Goal: Transaction & Acquisition: Purchase product/service

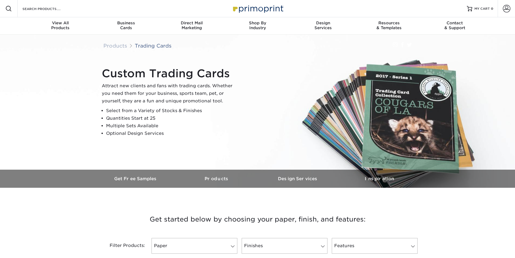
click at [266, 100] on div "Custom Trading Cards Attract new clients and fans with trading cards. Whether y…" at bounding box center [260, 102] width 325 height 75
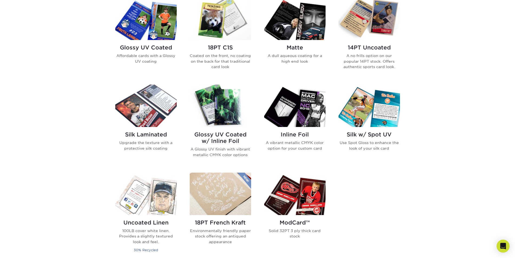
scroll to position [184, 0]
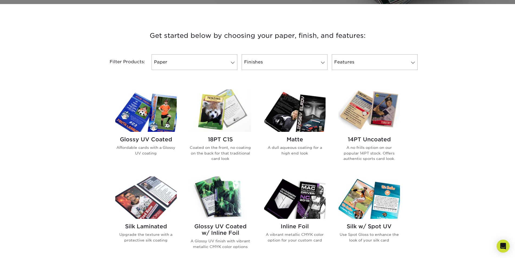
click at [167, 111] on img at bounding box center [145, 111] width 61 height 42
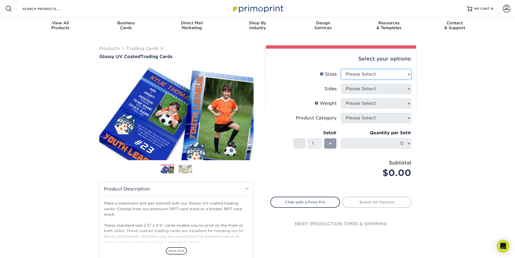
click at [341, 69] on select "Please Select 2.5" x 3.5"" at bounding box center [376, 74] width 70 height 10
select select "2.50x3.50"
click option "2.5" x 3.5"" at bounding box center [0, 0] width 0 height 0
click at [341, 84] on select "Please Select Print Both Sides Print Front Only" at bounding box center [376, 89] width 70 height 10
select select "13abbda7-1d64-4f25-8bb2-c179b224825d"
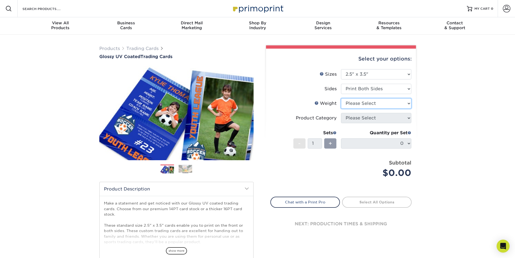
click at [341, 98] on select "Please Select 16PT 14PT 18PT C1S" at bounding box center [376, 103] width 70 height 10
select select "18PTC1S"
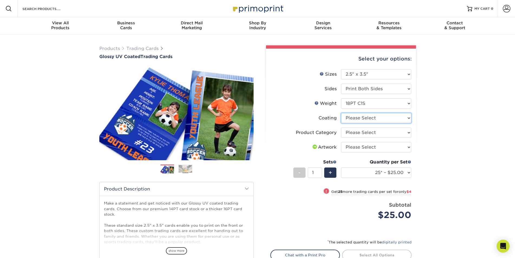
click at [341, 113] on select at bounding box center [376, 118] width 70 height 10
select select "1e8116af-acfc-44b1-83dc-8181aa338834"
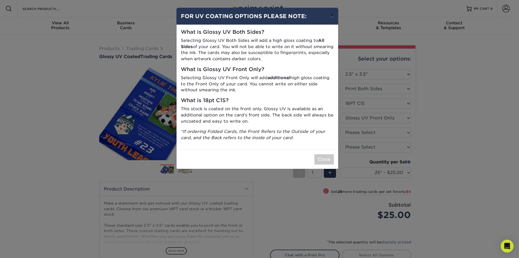
click at [332, 15] on button "×" at bounding box center [332, 15] width 12 height 15
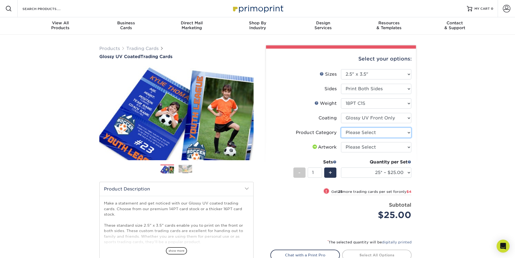
select select "c2f9bce9-36c2-409d-b101-c29d9d031e18"
click option "Trading Cards" at bounding box center [0, 0] width 0 height 0
click at [341, 142] on select "Please Select I will upload files I need a design - $100" at bounding box center [376, 147] width 70 height 10
select select "upload"
click option "I will upload files" at bounding box center [0, 0] width 0 height 0
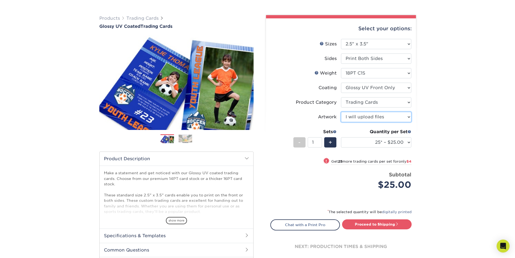
scroll to position [46, 0]
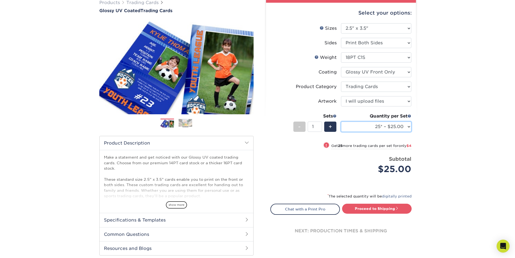
click at [341, 122] on select "25* – $25.00 50* – $29.00 75* – $37.00 100* – $41.00 250* – $48.00 500 – $58.00…" at bounding box center [376, 127] width 70 height 10
select select "50* – $29.00"
click option "50* – $29.00" at bounding box center [0, 0] width 0 height 0
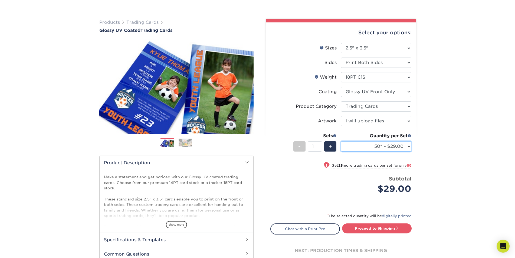
scroll to position [0, 0]
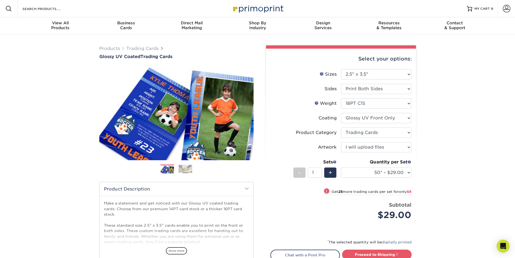
click at [187, 169] on img at bounding box center [185, 169] width 14 height 8
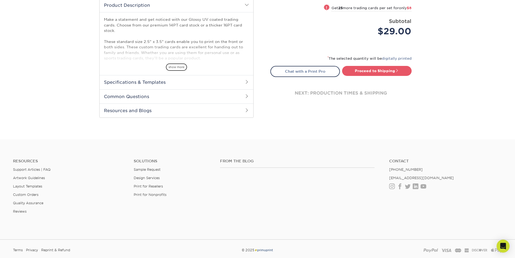
scroll to position [138, 0]
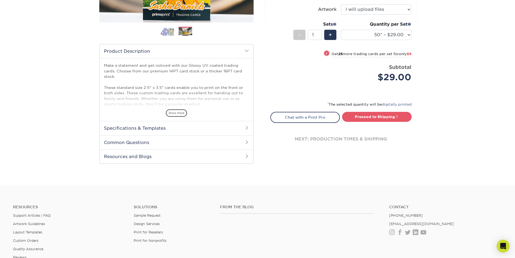
click at [444, 128] on div "Products Trading Cards Glossy UV Coated Trading Cards Previous Next /" at bounding box center [257, 41] width 515 height 289
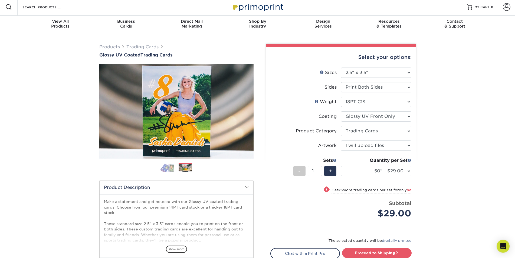
scroll to position [0, 0]
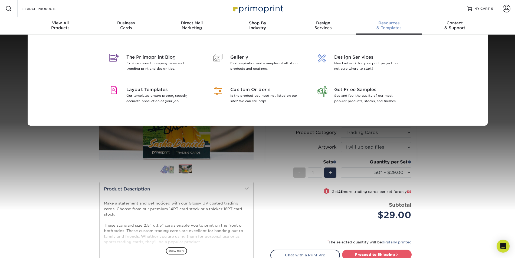
click at [384, 29] on div "Resources & Templates" at bounding box center [389, 26] width 66 height 10
click at [154, 94] on p "Our templates ensure proper, speedy, accurate production of your job." at bounding box center [161, 98] width 70 height 11
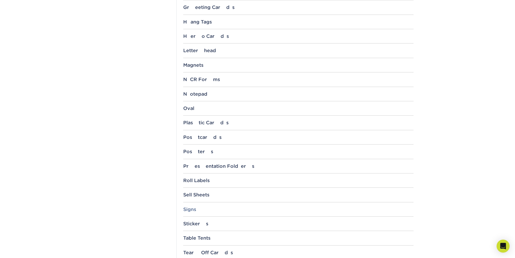
scroll to position [552, 0]
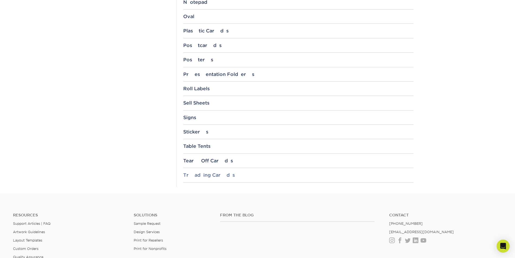
click at [220, 176] on div "Trading Cards" at bounding box center [298, 175] width 230 height 5
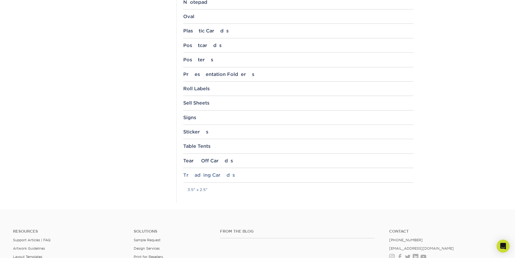
click at [210, 175] on div "Trading Cards" at bounding box center [298, 175] width 230 height 5
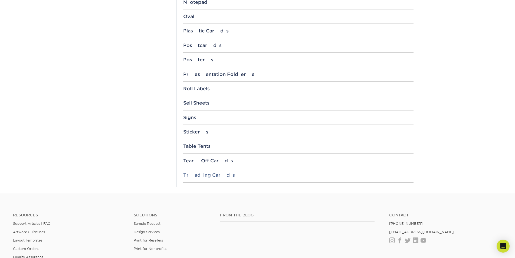
click at [211, 175] on div "Trading Cards" at bounding box center [298, 175] width 230 height 5
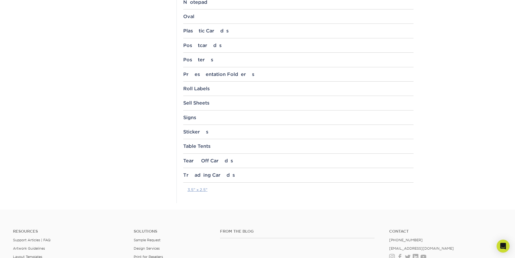
click at [200, 189] on link "3.5" x 2.5"" at bounding box center [197, 190] width 20 height 4
